Goal: Task Accomplishment & Management: Use online tool/utility

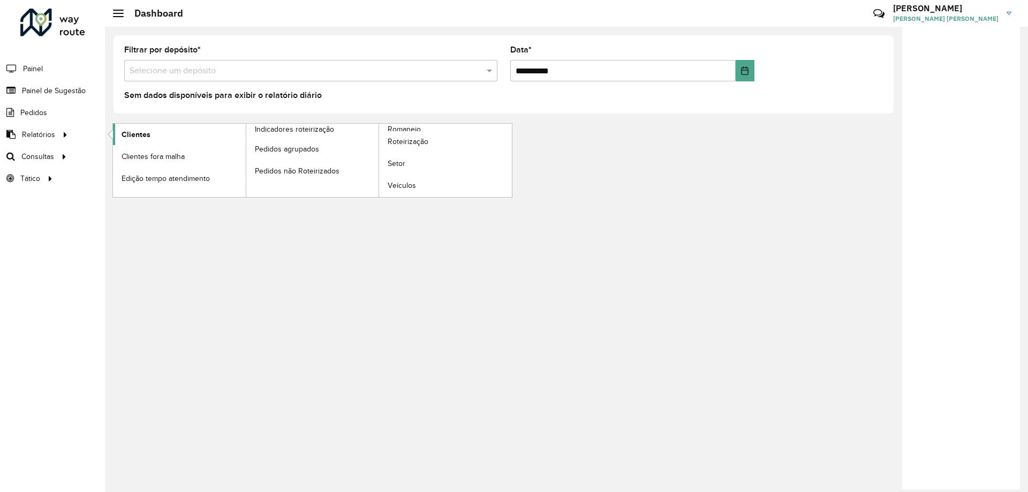
click at [128, 133] on span "Clientes" at bounding box center [136, 134] width 29 height 11
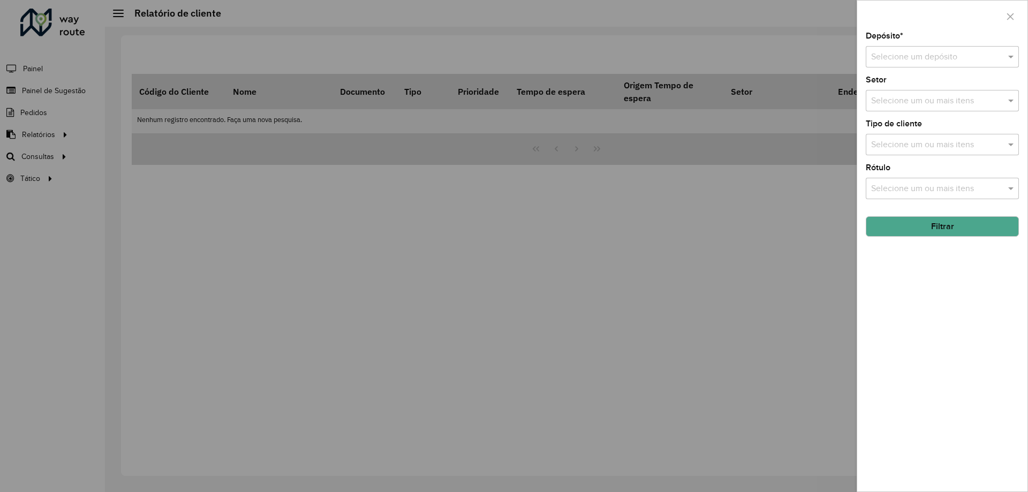
click at [898, 57] on input "text" at bounding box center [931, 57] width 121 height 13
click at [888, 107] on span "CDD Fco Beltrao" at bounding box center [902, 105] width 63 height 9
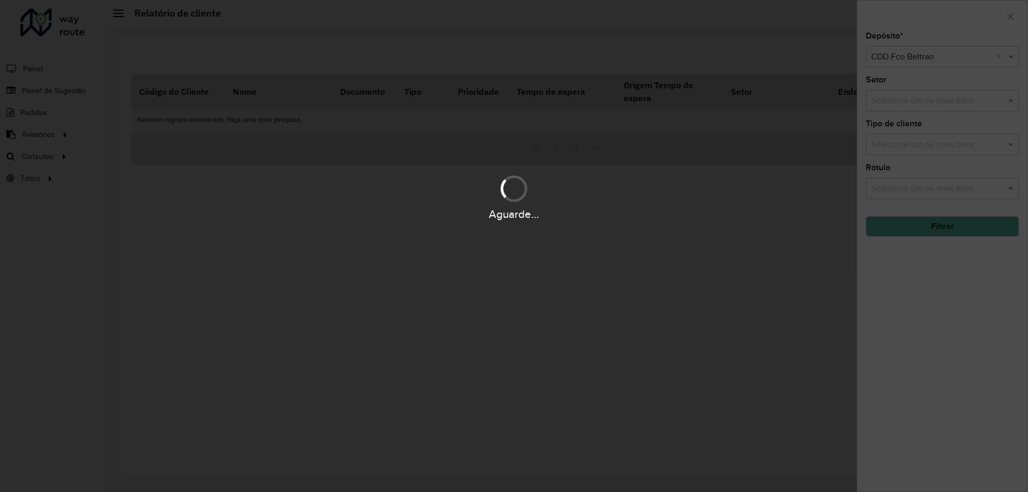
click at [923, 233] on div "Aguarde..." at bounding box center [514, 246] width 1028 height 492
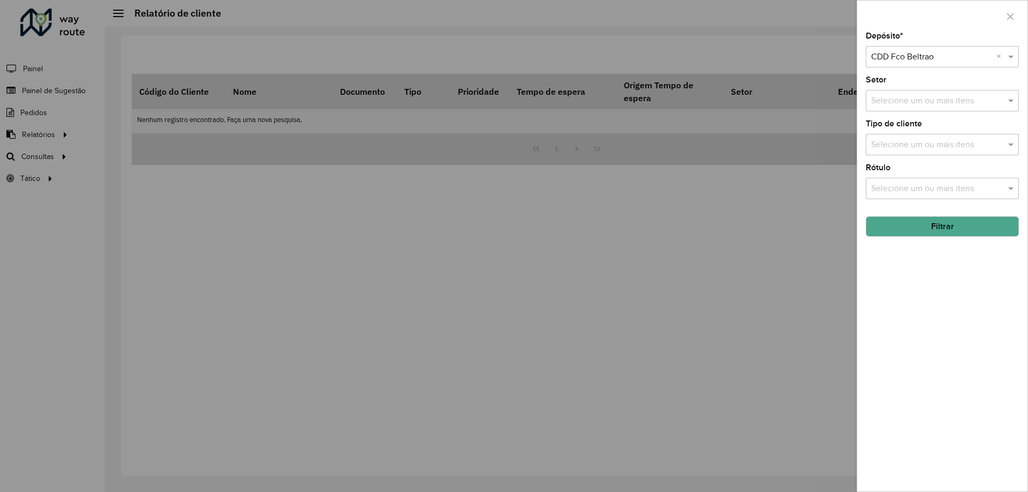
click at [923, 224] on button "Filtrar" at bounding box center [942, 226] width 153 height 20
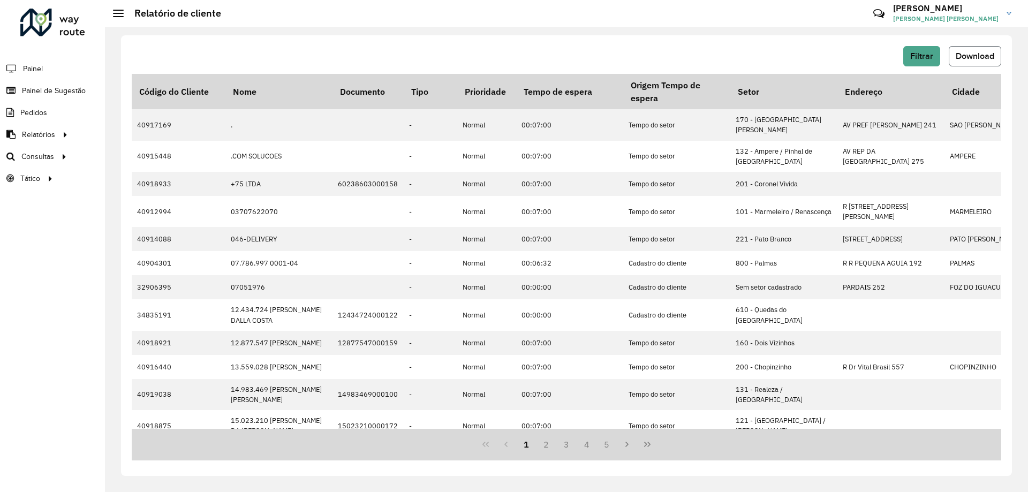
click at [970, 58] on span "Download" at bounding box center [975, 55] width 39 height 9
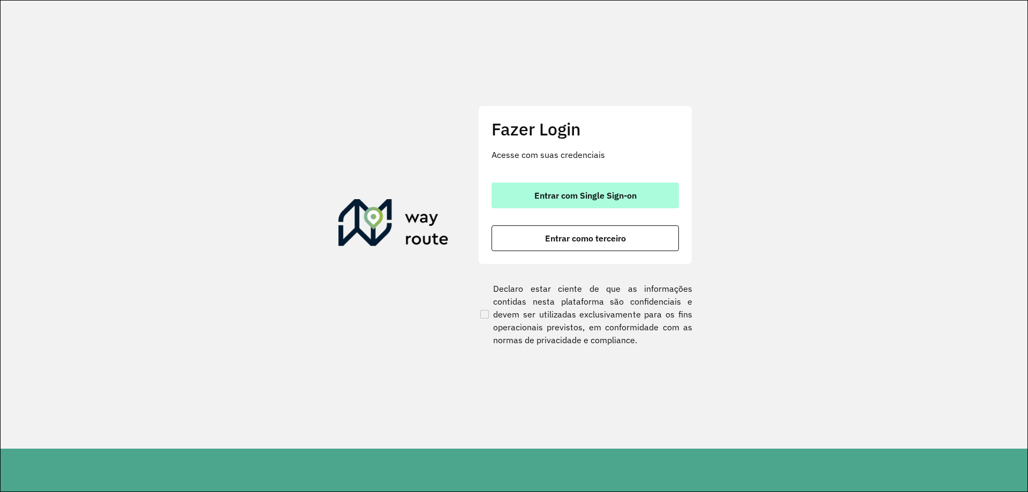
click at [575, 185] on button "Entrar com Single Sign-on" at bounding box center [585, 196] width 187 height 26
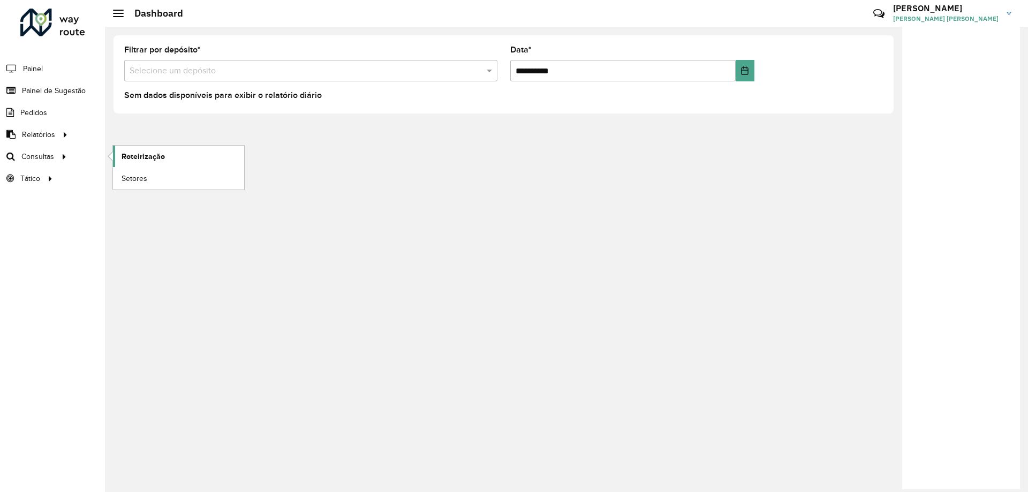
click at [129, 160] on span "Roteirização" at bounding box center [143, 156] width 43 height 11
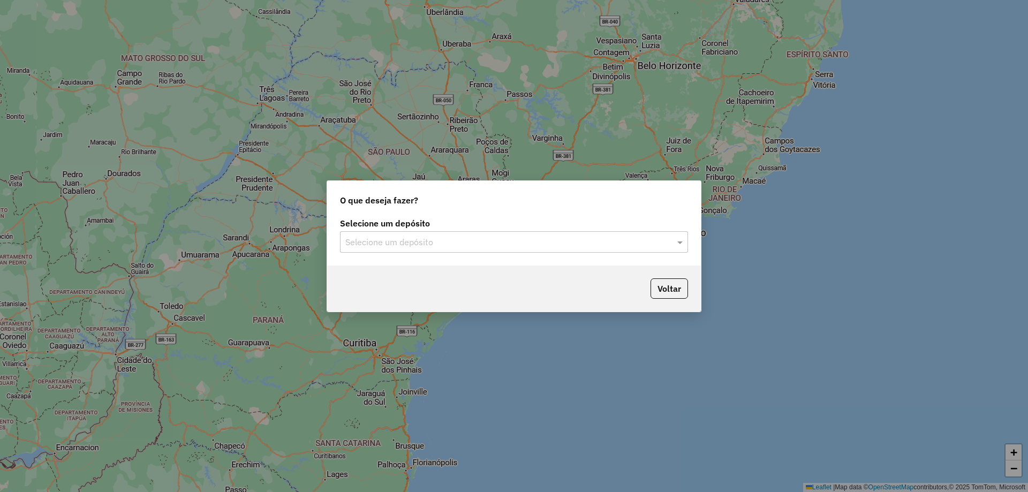
click at [369, 245] on input "text" at bounding box center [503, 242] width 316 height 13
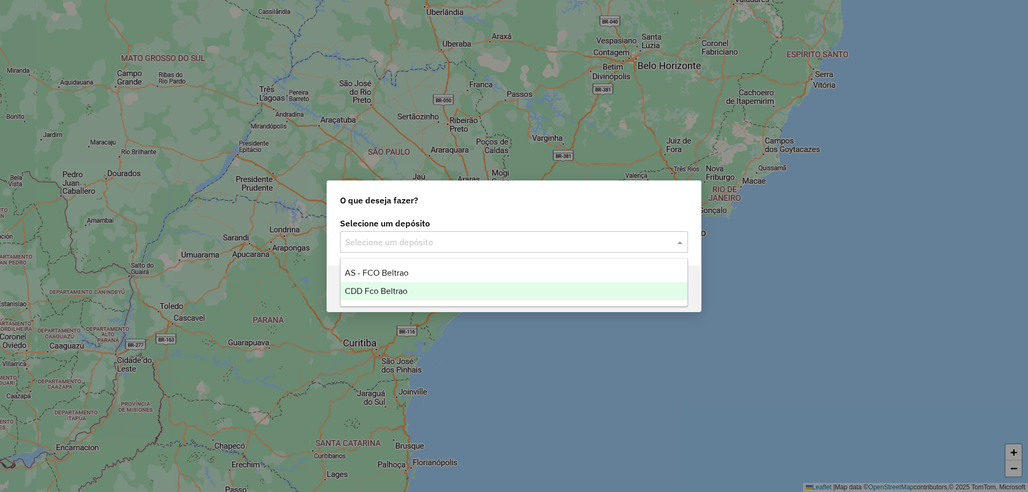
click at [376, 289] on span "CDD Fco Beltrao" at bounding box center [376, 290] width 63 height 9
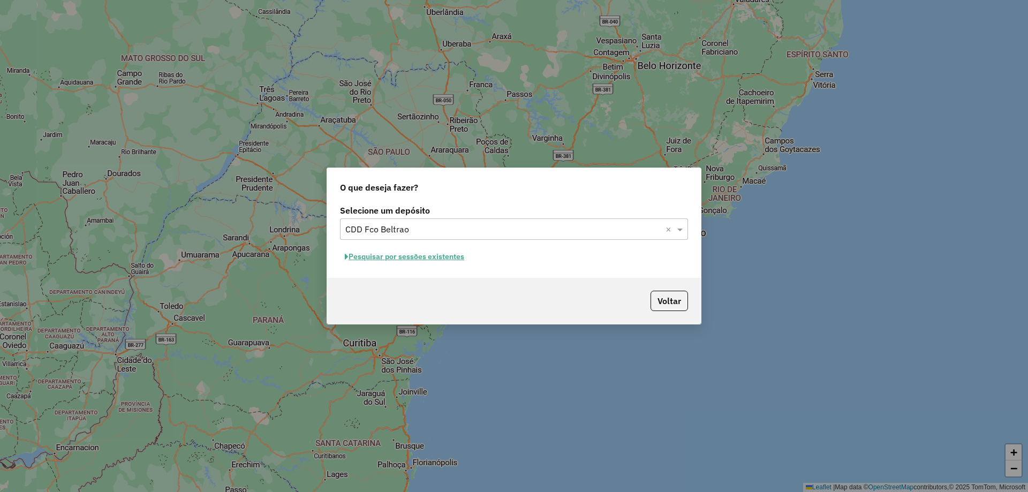
click at [450, 258] on button "Pesquisar por sessões existentes" at bounding box center [404, 256] width 129 height 17
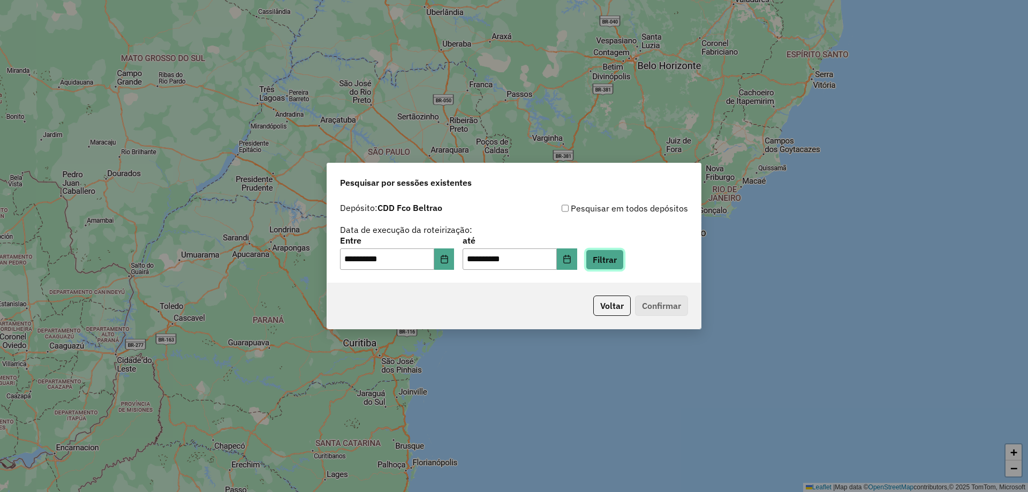
click at [624, 268] on button "Filtrar" at bounding box center [605, 260] width 38 height 20
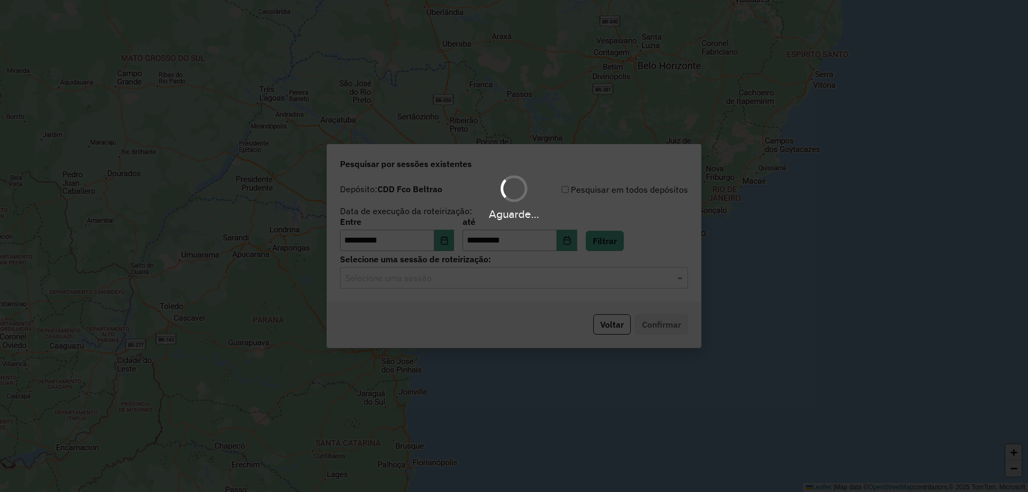
click at [444, 273] on div "Aguarde..." at bounding box center [514, 246] width 1028 height 492
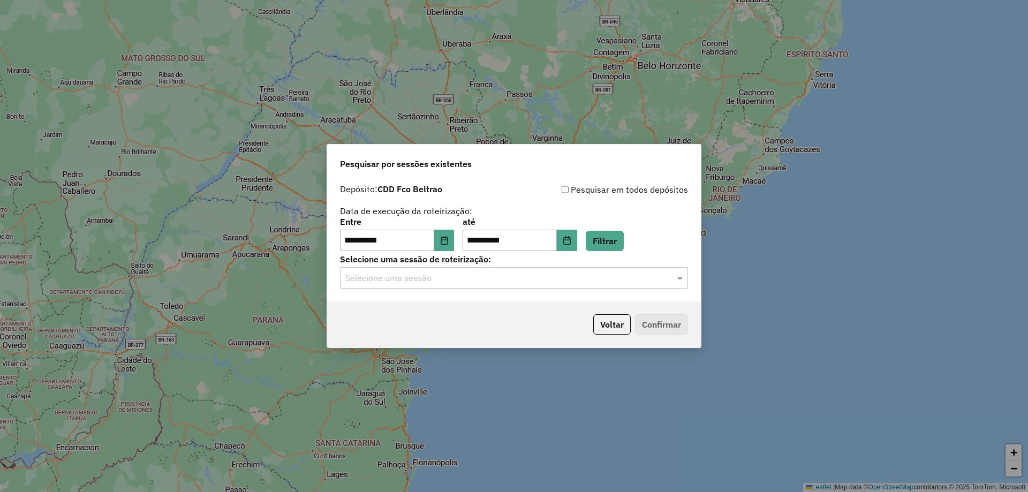
click at [443, 275] on input "text" at bounding box center [503, 278] width 316 height 13
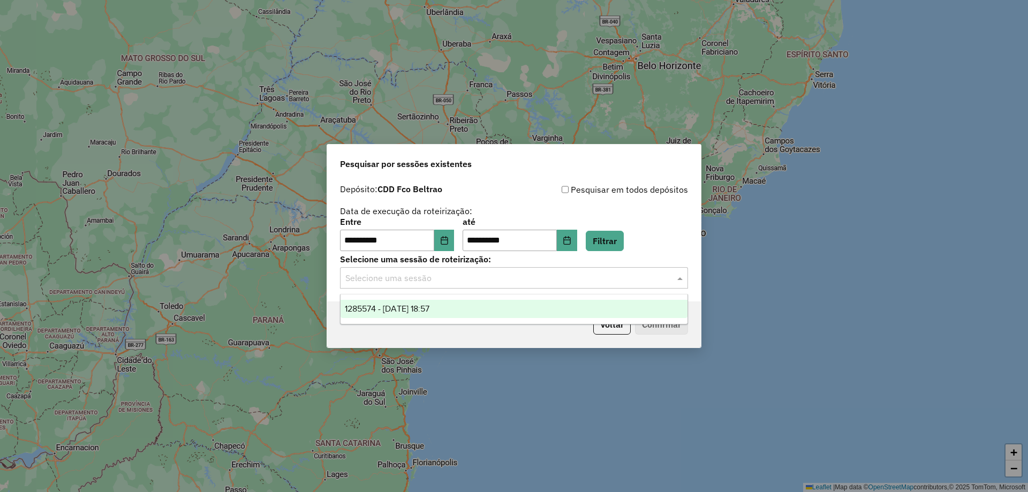
click at [410, 300] on div "1285574 - 30/09/2025 18:57" at bounding box center [514, 309] width 347 height 18
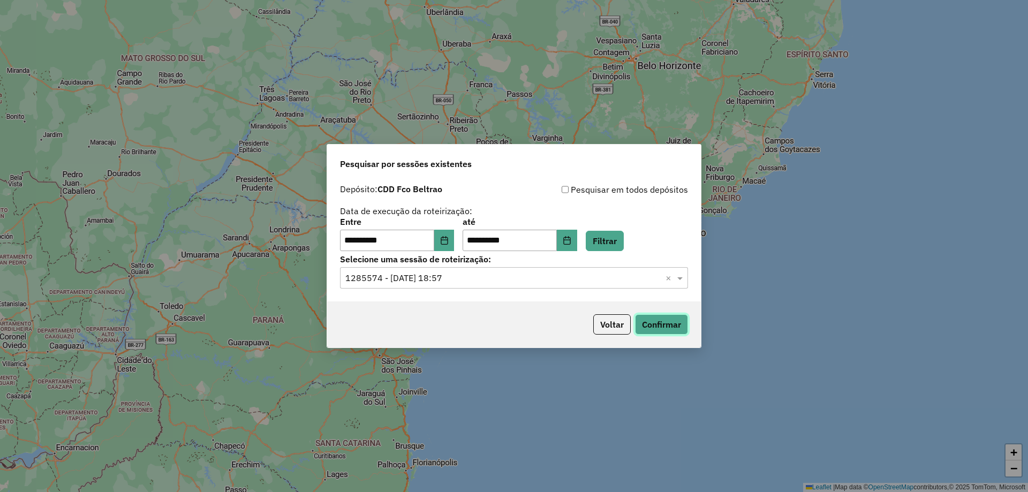
click at [664, 326] on button "Confirmar" at bounding box center [661, 324] width 53 height 20
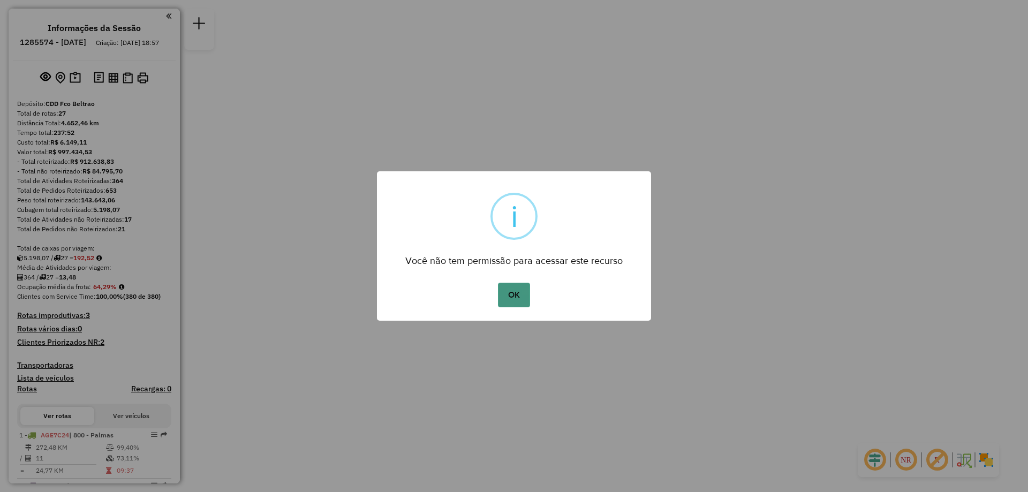
click at [515, 294] on button "OK" at bounding box center [514, 295] width 32 height 25
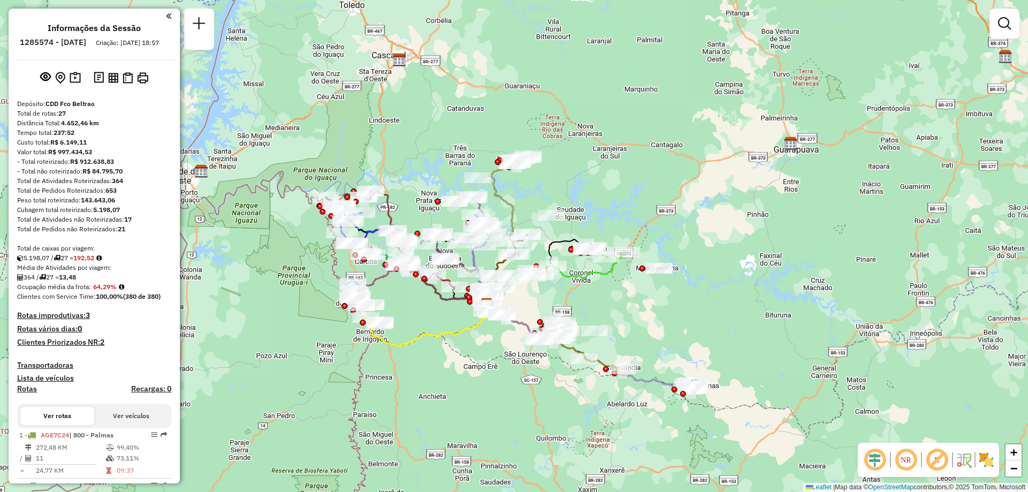
drag, startPoint x: 527, startPoint y: 160, endPoint x: 538, endPoint y: 193, distance: 35.2
click at [543, 192] on div "Janela de atendimento Grade de atendimento Capacidade Transportadoras Veículos …" at bounding box center [514, 246] width 1028 height 492
